Goal: Task Accomplishment & Management: Use online tool/utility

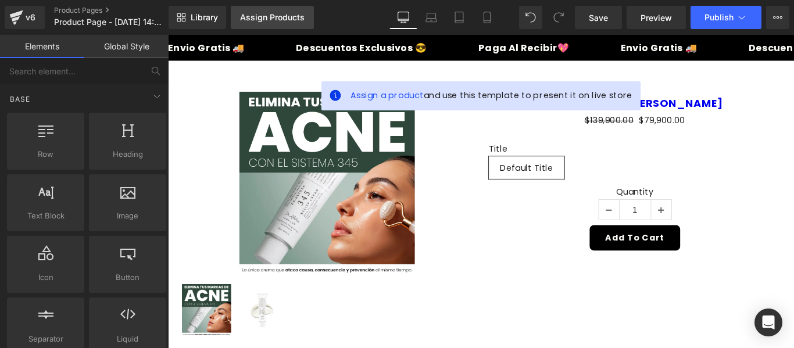
click at [285, 20] on div "Assign Products" at bounding box center [272, 17] width 65 height 9
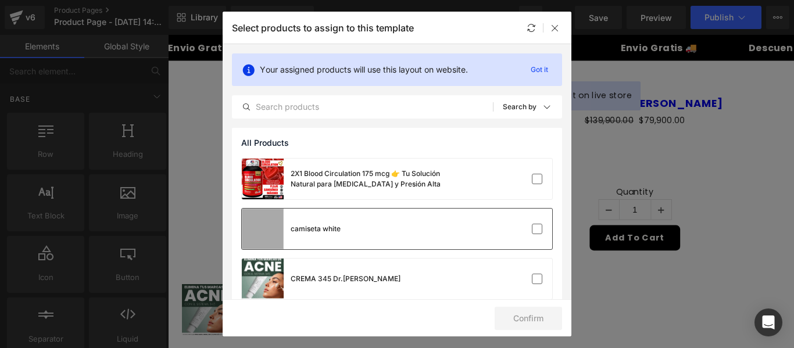
click at [393, 215] on div "camiseta white" at bounding box center [397, 229] width 311 height 41
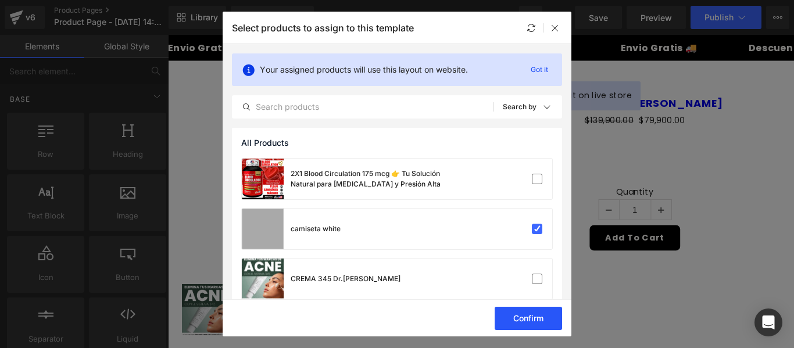
click at [557, 324] on button "Confirm" at bounding box center [528, 318] width 67 height 23
click at [556, 28] on icon at bounding box center [555, 27] width 9 height 9
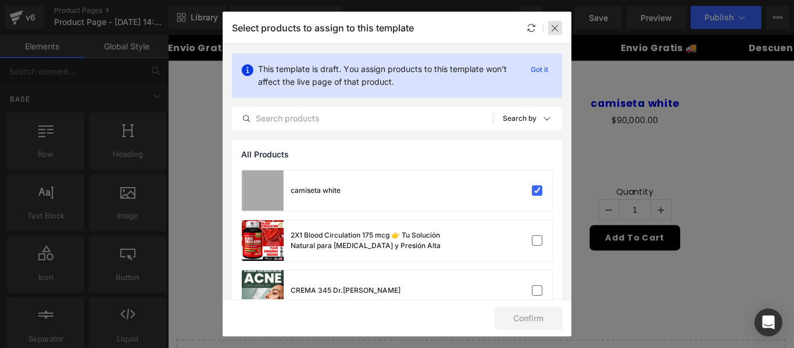
click at [554, 26] on icon at bounding box center [555, 27] width 9 height 9
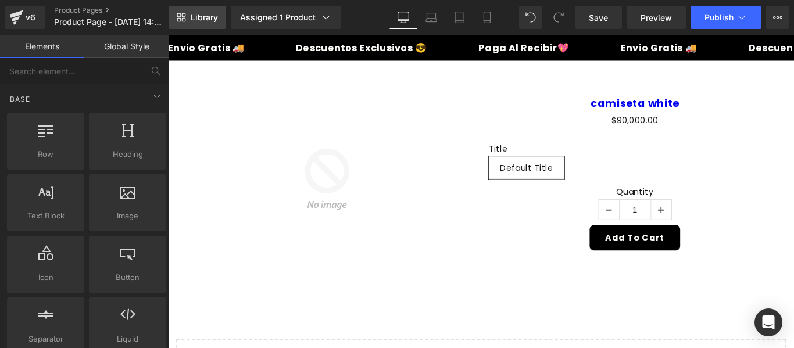
click at [215, 9] on link "Library" at bounding box center [198, 17] width 58 height 23
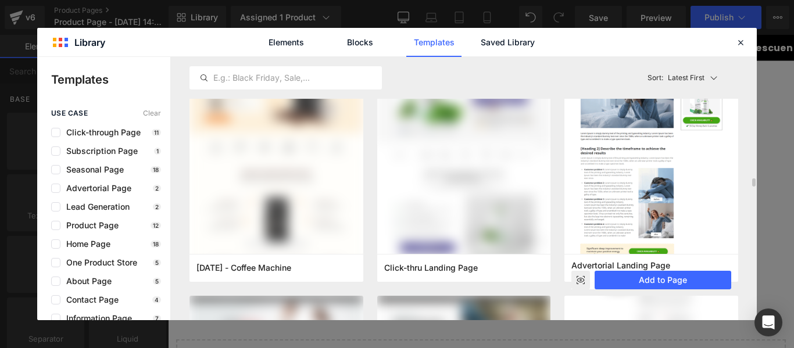
scroll to position [174, 0]
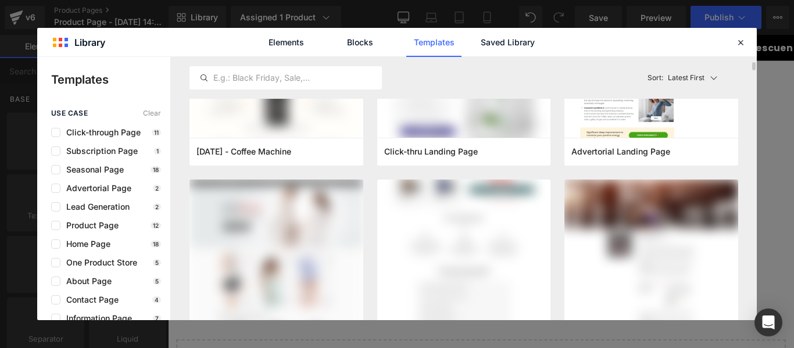
click at [499, 223] on img at bounding box center [464, 38] width 174 height 709
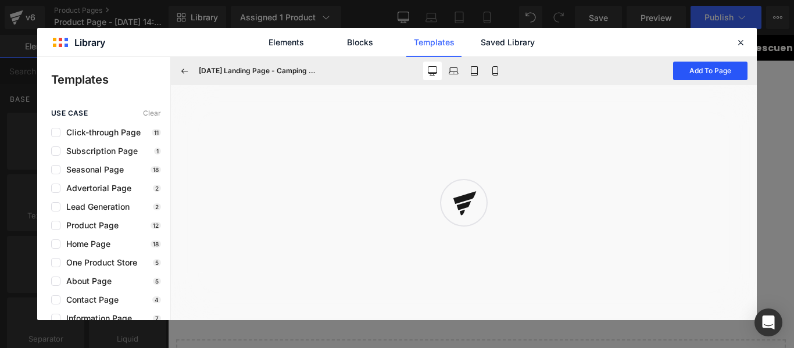
click at [718, 72] on button "Add To Page" at bounding box center [710, 71] width 74 height 19
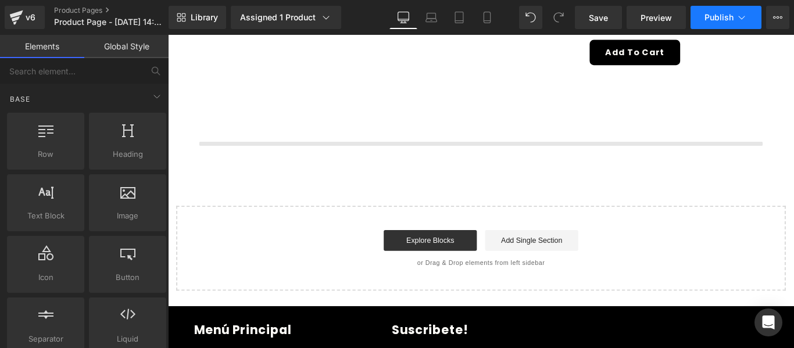
scroll to position [224, 0]
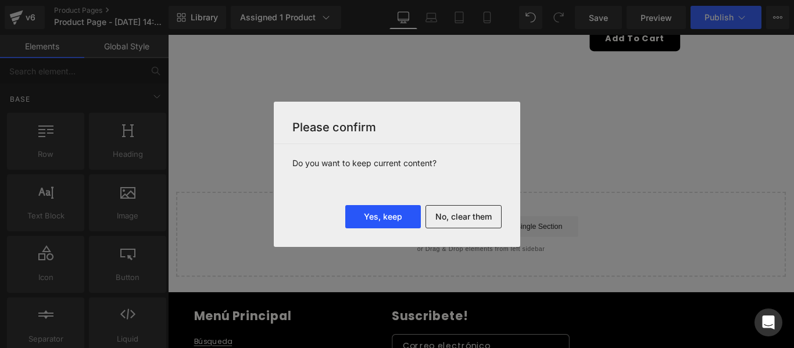
click at [388, 213] on button "Yes, keep" at bounding box center [383, 216] width 76 height 23
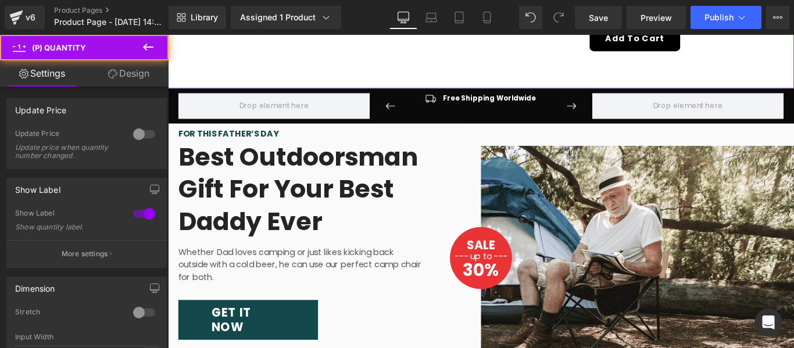
scroll to position [0, 0]
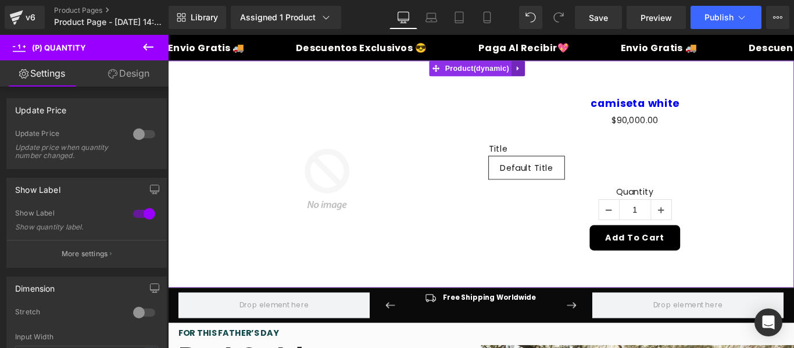
click at [561, 72] on icon at bounding box center [561, 72] width 2 height 5
click at [567, 74] on icon at bounding box center [569, 73] width 8 height 8
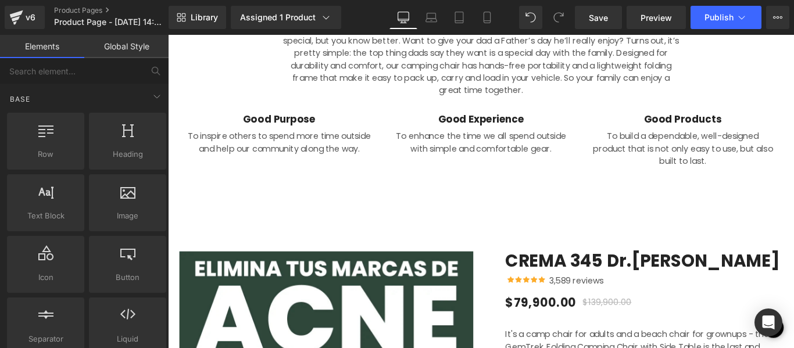
scroll to position [1687, 0]
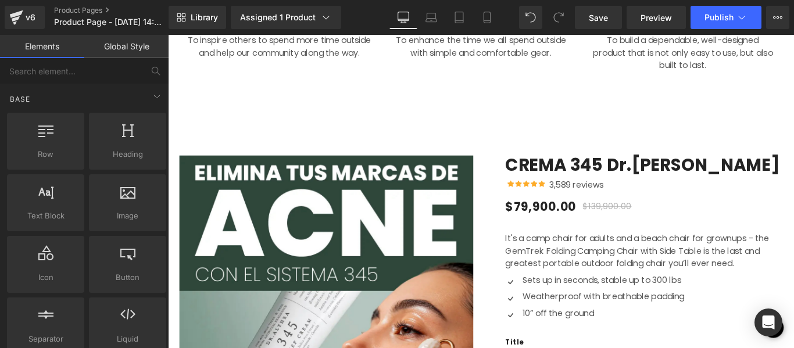
drag, startPoint x: 571, startPoint y: 92, endPoint x: 520, endPoint y: 127, distance: 61.5
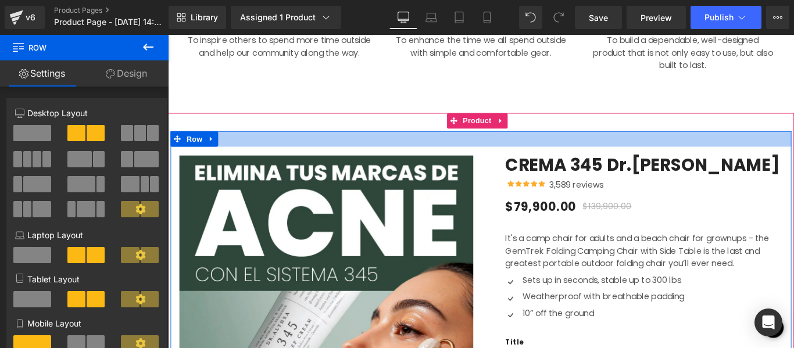
click at [473, 143] on div at bounding box center [520, 151] width 698 height 17
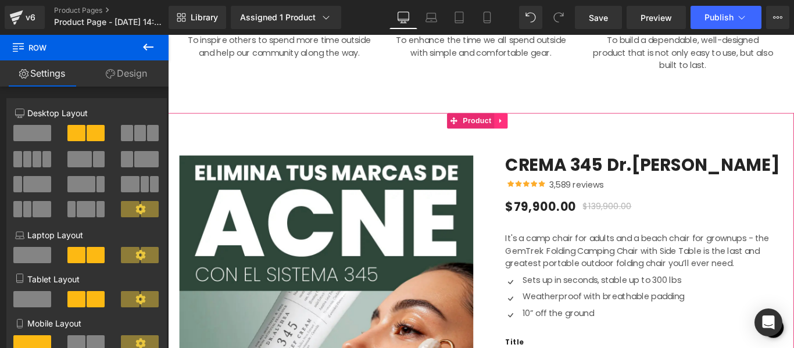
click at [541, 127] on icon at bounding box center [542, 131] width 8 height 9
click at [551, 127] on icon at bounding box center [550, 131] width 8 height 8
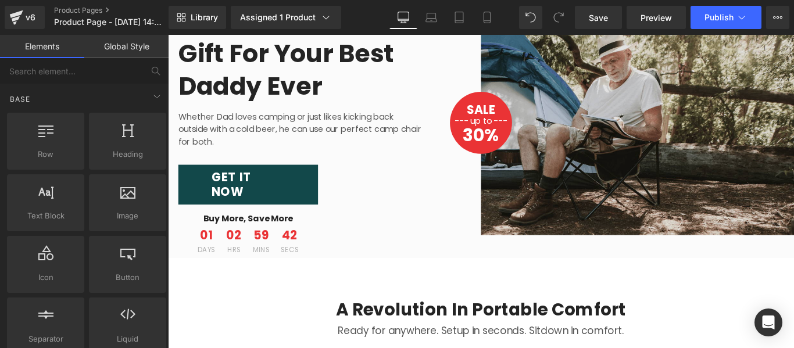
scroll to position [0, 0]
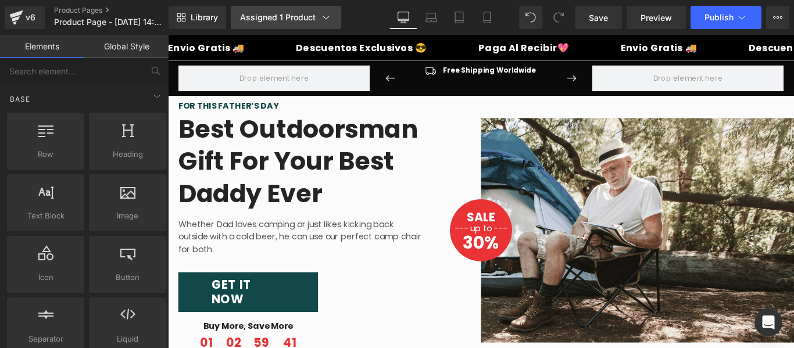
click at [305, 21] on div "Assigned 1 Product" at bounding box center [286, 18] width 92 height 12
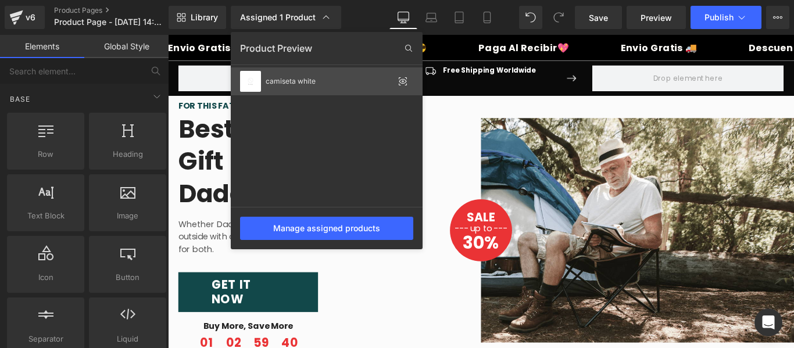
click at [298, 76] on div "camiseta white" at bounding box center [327, 81] width 192 height 28
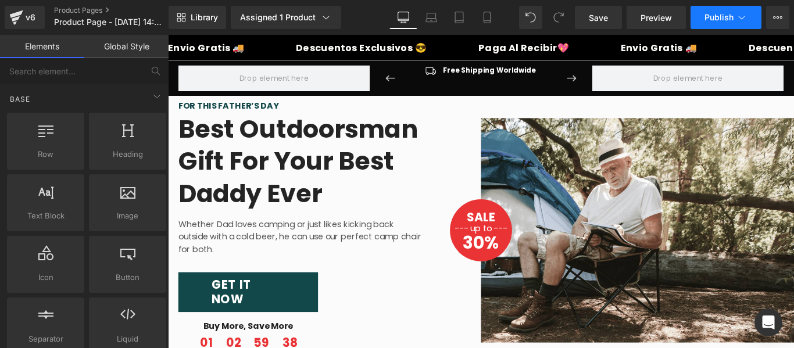
click at [739, 17] on icon at bounding box center [742, 18] width 12 height 12
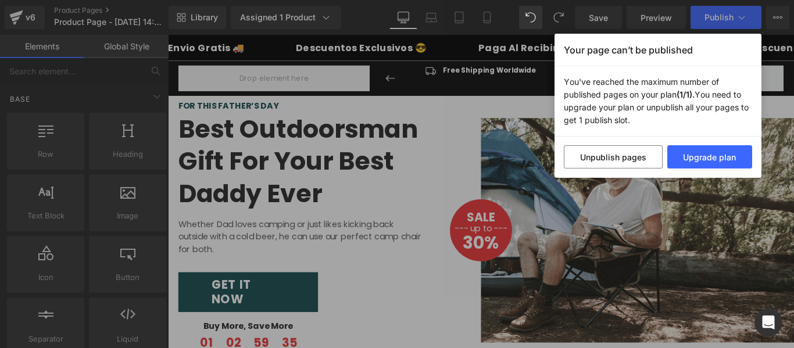
click at [669, 24] on div "Your page can’t be published You've reached the maximum number of published pag…" at bounding box center [397, 174] width 794 height 348
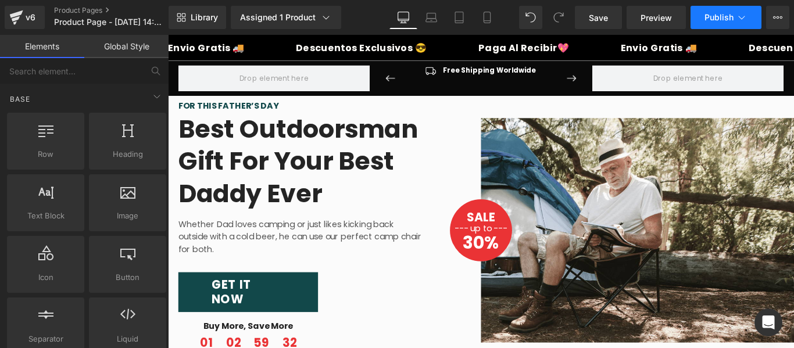
click at [733, 14] on span "Publish" at bounding box center [719, 17] width 29 height 9
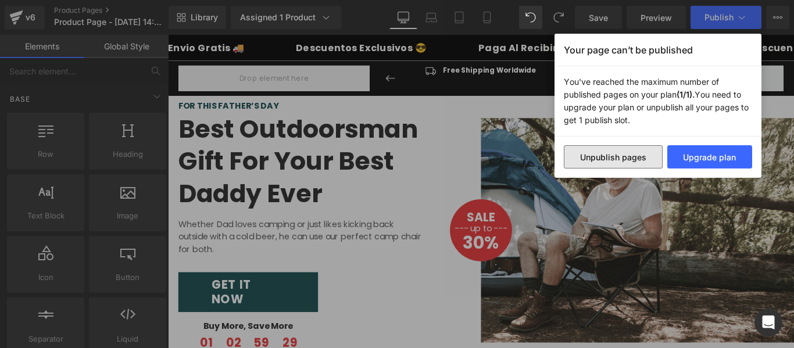
click at [621, 161] on button "Unpublish pages" at bounding box center [613, 156] width 99 height 23
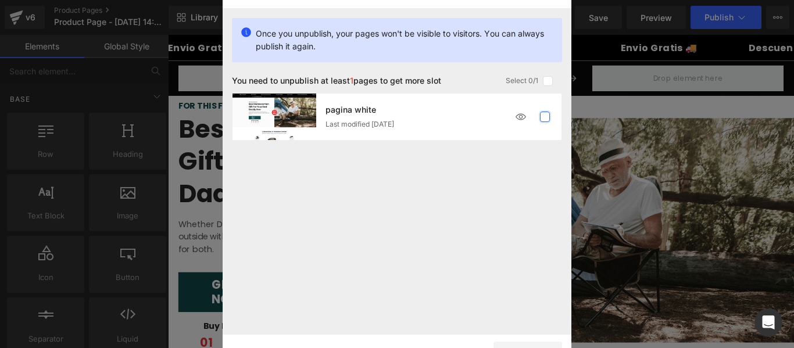
click at [543, 120] on label at bounding box center [545, 117] width 10 height 10
click at [545, 117] on input "checkbox" at bounding box center [545, 117] width 0 height 0
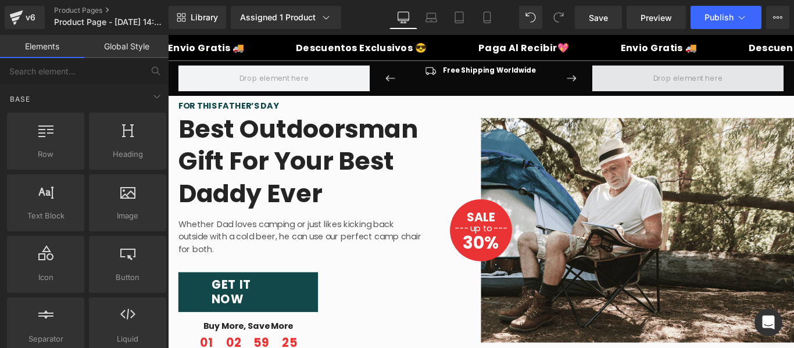
drag, startPoint x: 961, startPoint y: 101, endPoint x: 830, endPoint y: 80, distance: 133.1
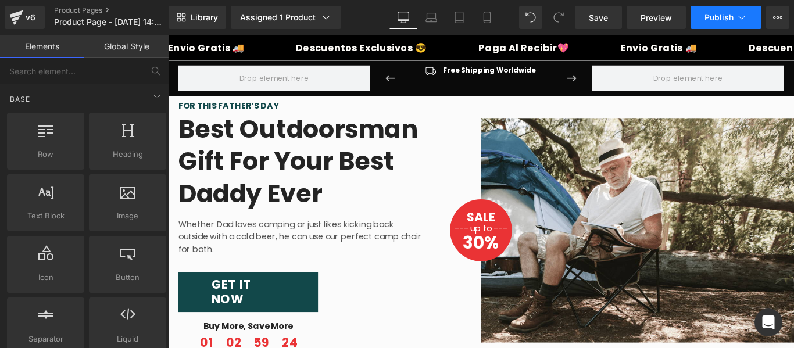
click at [712, 17] on span "Publish" at bounding box center [719, 17] width 29 height 9
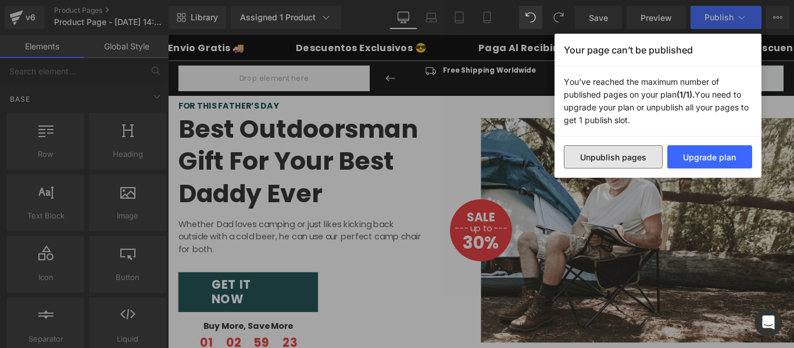
click at [632, 155] on button "Unpublish pages" at bounding box center [613, 156] width 99 height 23
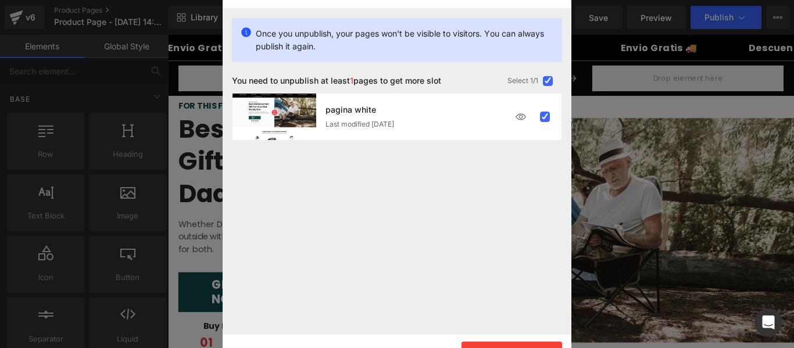
click at [385, 251] on div "pagina white Last modified [DATE]" at bounding box center [397, 214] width 349 height 242
click at [474, 156] on div "pagina white Last modified [DATE]" at bounding box center [397, 214] width 349 height 242
click at [286, 203] on div "pagina white Last modified [DATE]" at bounding box center [397, 214] width 349 height 242
click at [521, 345] on button "Unpublish 1 pages" at bounding box center [512, 353] width 101 height 23
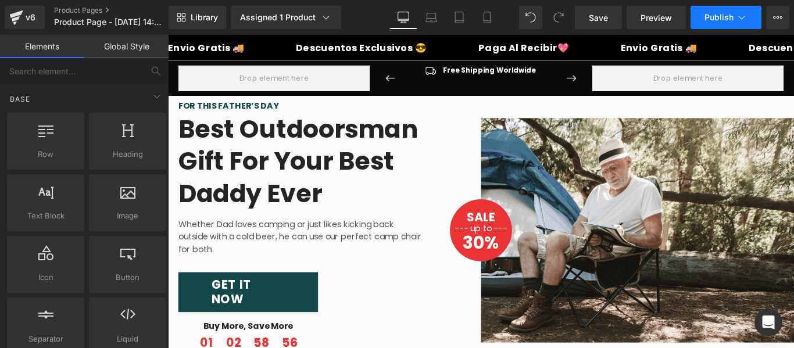
click at [714, 14] on span "Publish" at bounding box center [719, 17] width 29 height 9
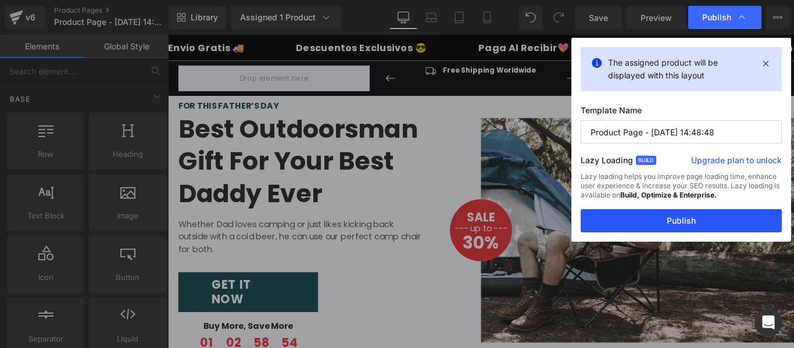
click at [686, 224] on button "Publish" at bounding box center [681, 220] width 201 height 23
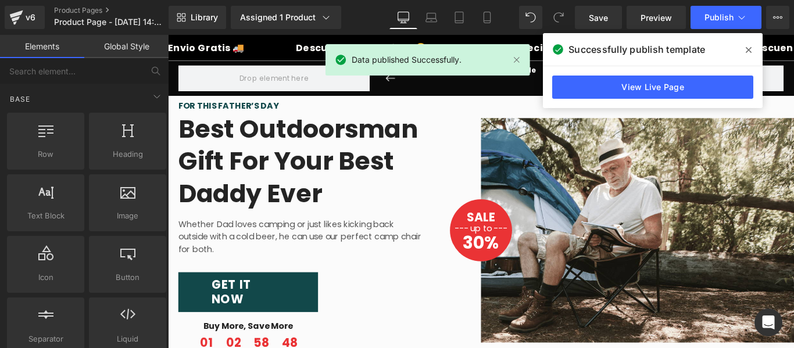
click at [747, 48] on icon at bounding box center [749, 50] width 6 height 6
